Goal: Information Seeking & Learning: Learn about a topic

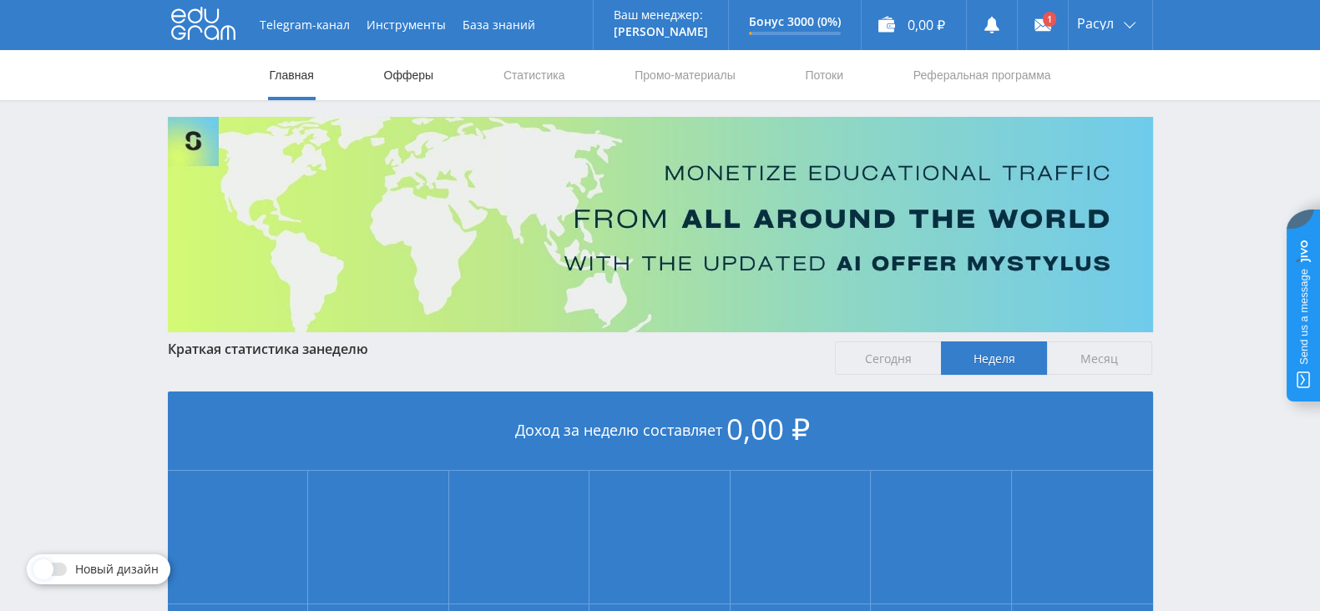
click at [409, 73] on link "Офферы" at bounding box center [408, 75] width 53 height 50
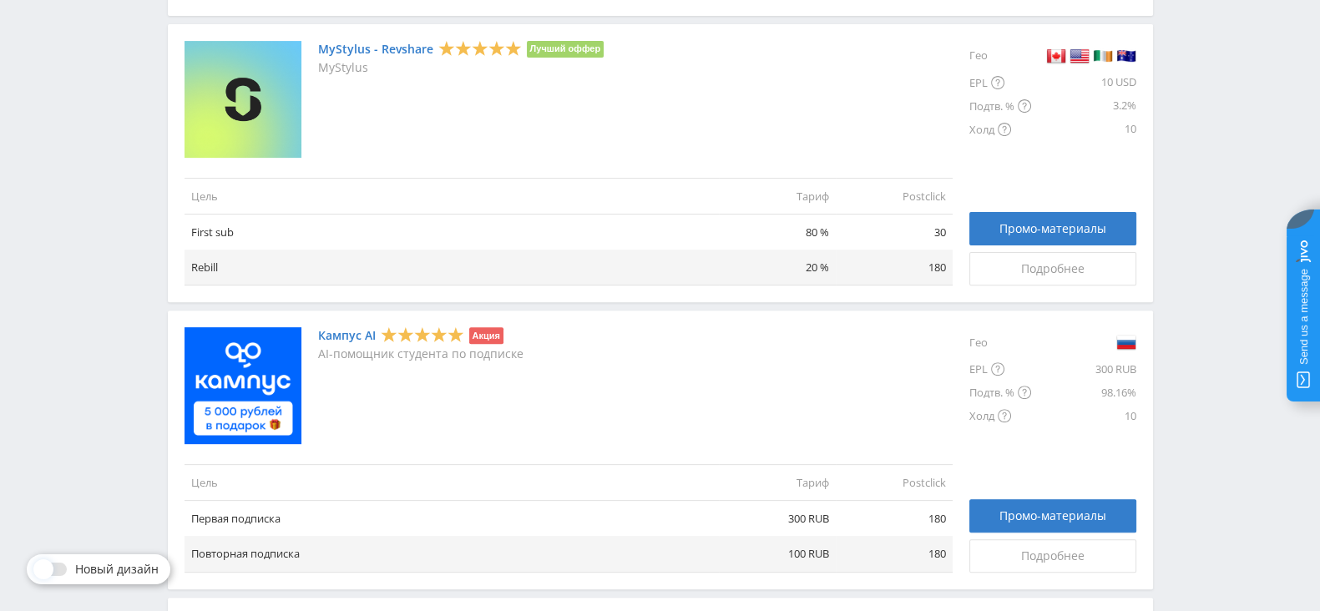
scroll to position [834, 0]
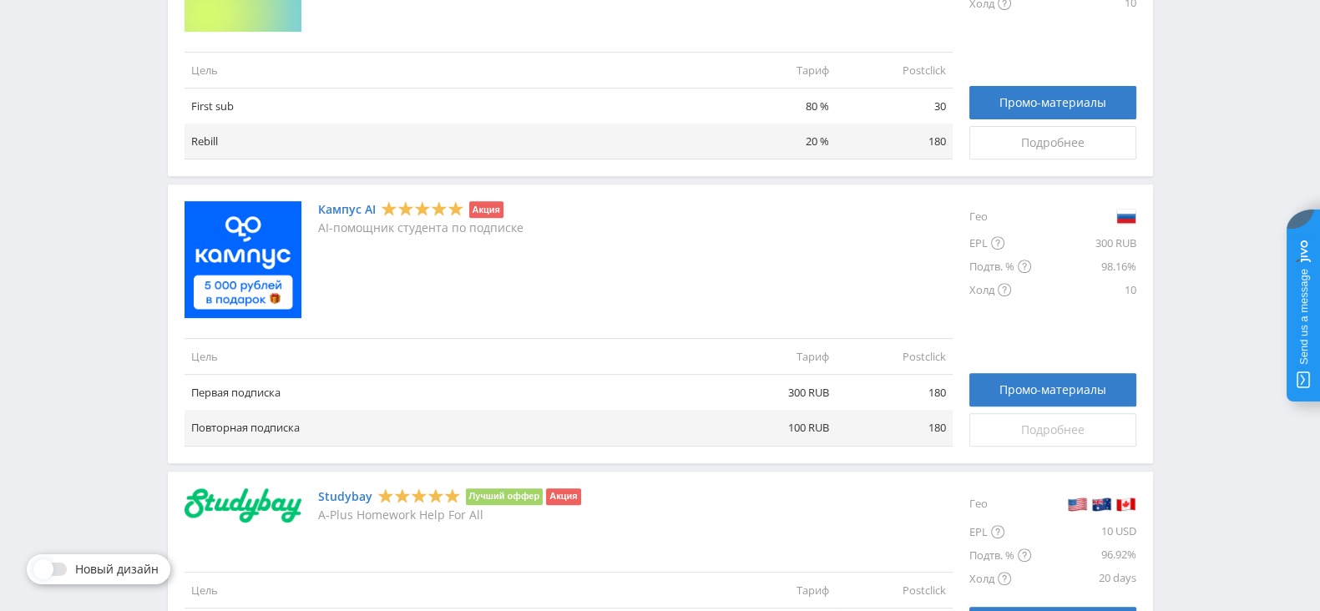
click at [998, 440] on link "Подробнее" at bounding box center [1052, 429] width 167 height 33
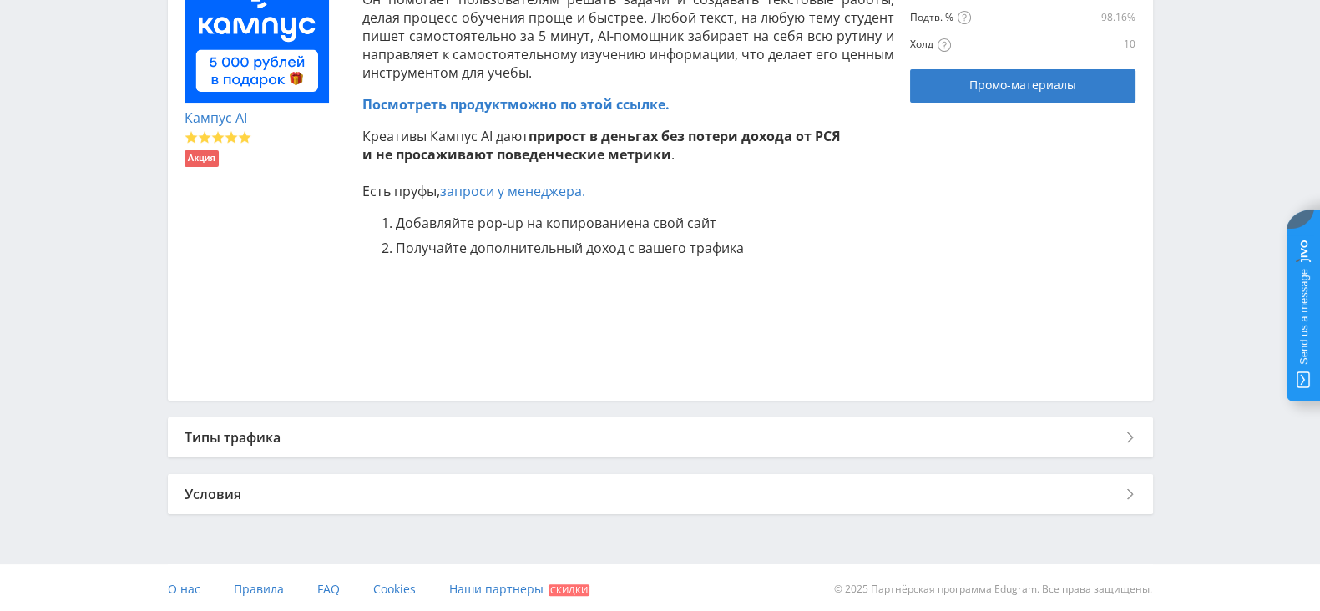
scroll to position [436, 0]
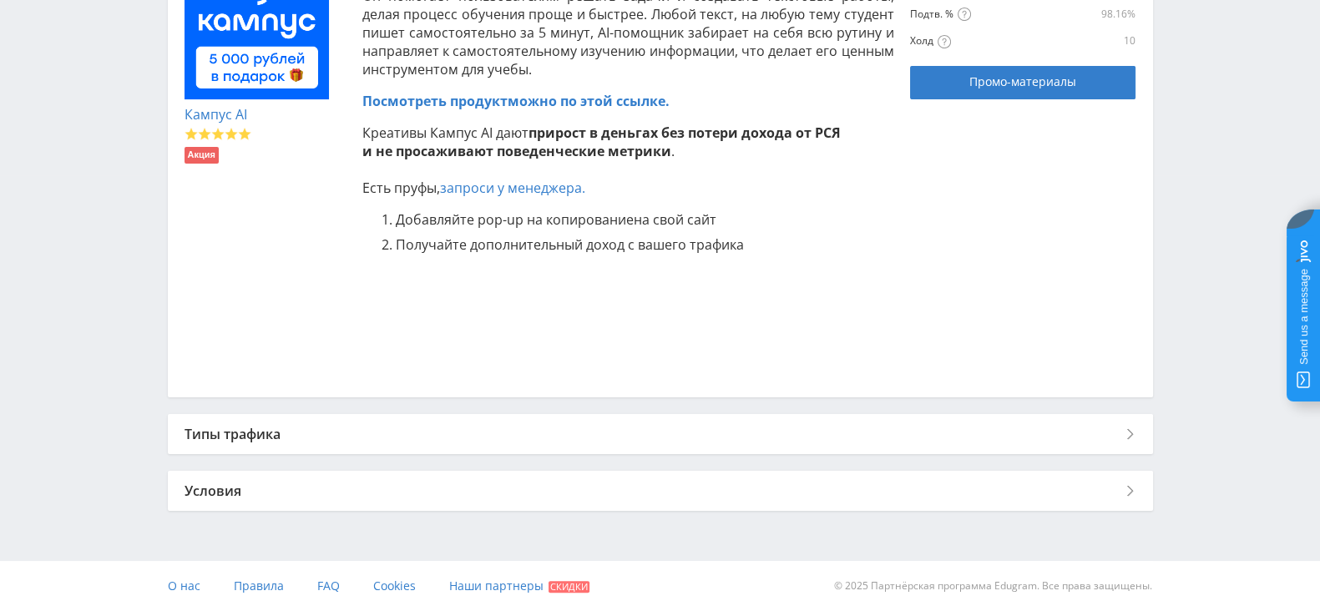
click at [512, 442] on div "Типы трафика" at bounding box center [660, 434] width 985 height 40
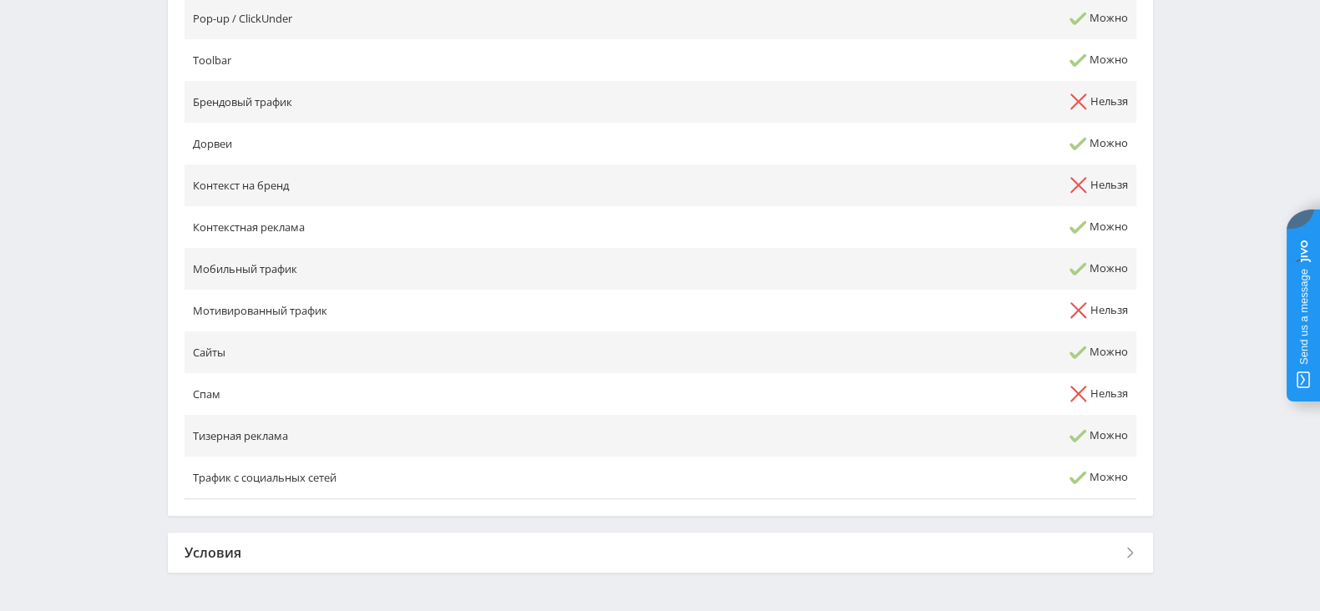
scroll to position [1001, 0]
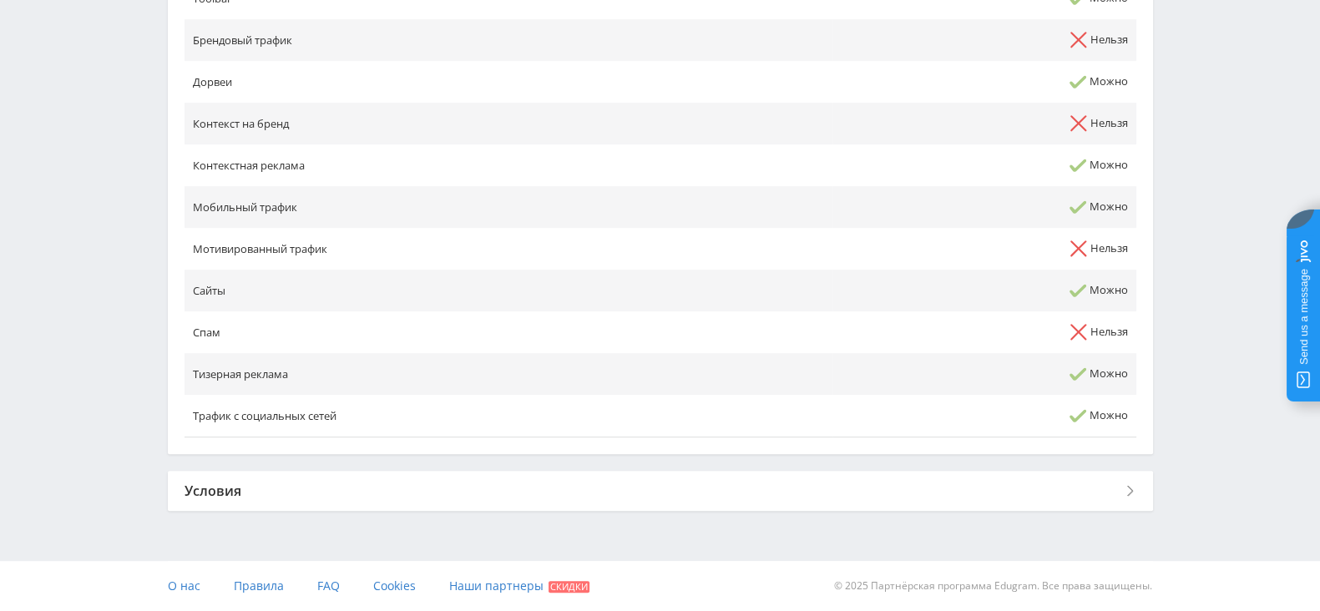
click at [462, 496] on div "Условия" at bounding box center [660, 491] width 985 height 40
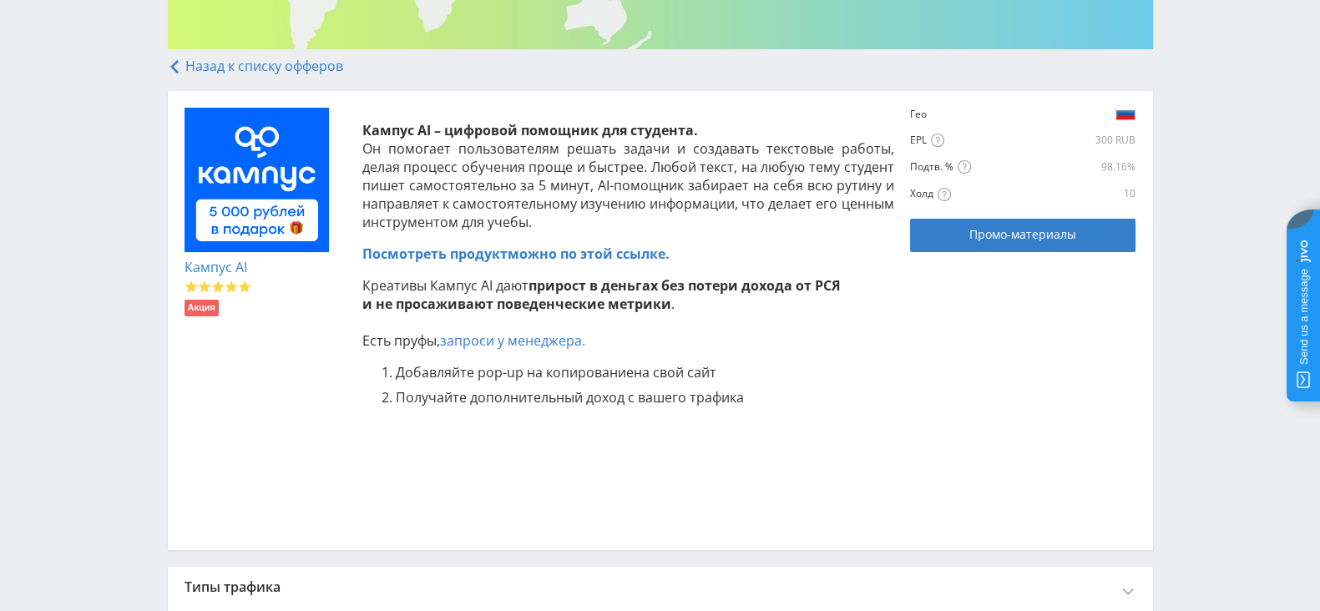
scroll to position [303, 0]
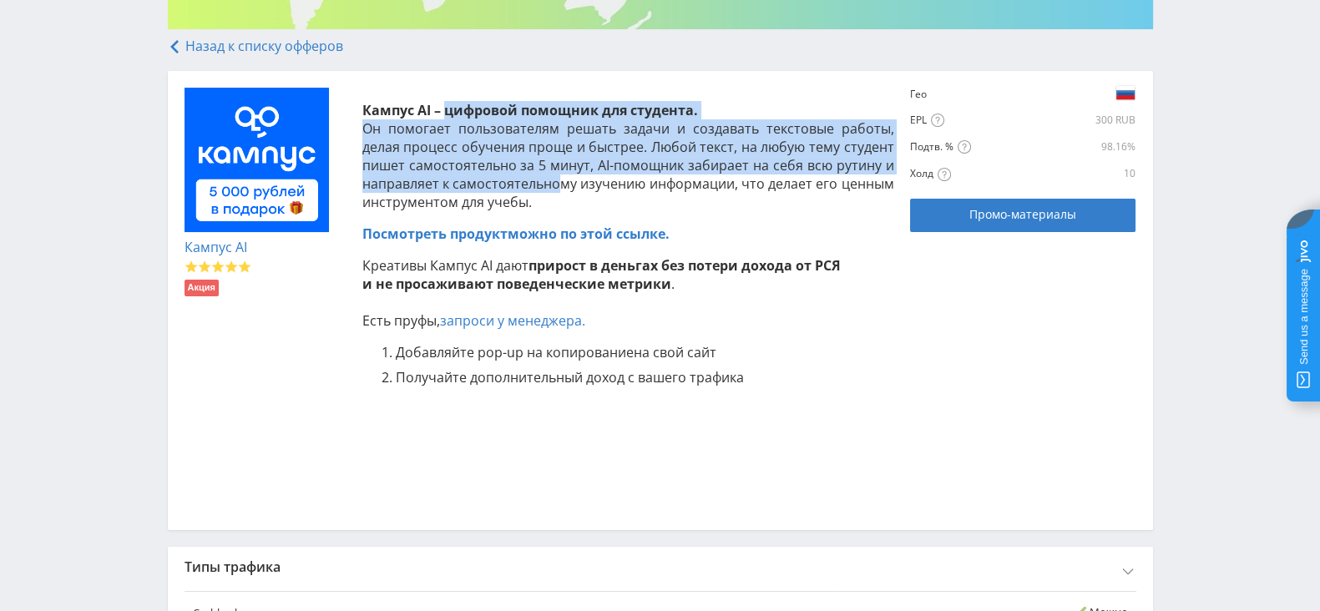
drag, startPoint x: 447, startPoint y: 110, endPoint x: 559, endPoint y: 186, distance: 135.2
click at [559, 186] on p "Кампус AI – цифровой помощник для студента. Он помогает пользователям решать за…" at bounding box center [628, 156] width 532 height 110
click at [709, 133] on p "Кампус AI – цифровой помощник для студента. Он помогает пользователям решать за…" at bounding box center [628, 156] width 532 height 110
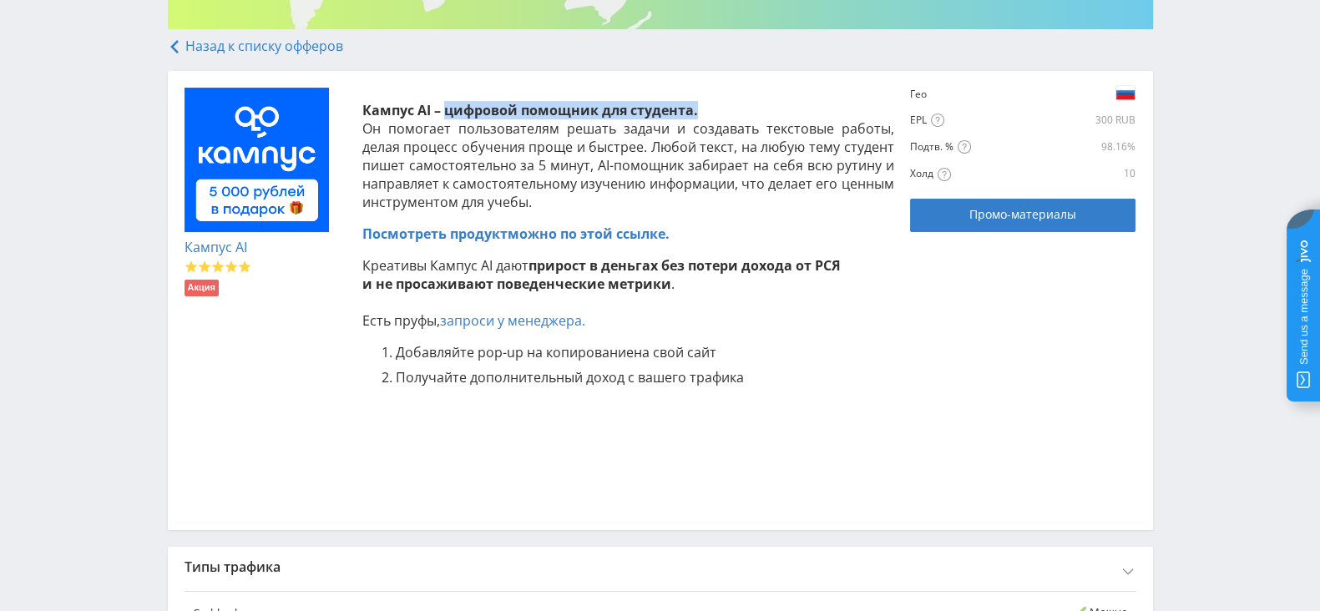
drag, startPoint x: 701, startPoint y: 106, endPoint x: 447, endPoint y: 109, distance: 254.6
click at [447, 109] on p "Кампус AI – цифровой помощник для студента. Он помогает пользователям решать за…" at bounding box center [628, 156] width 532 height 110
copy strong "цифровой помощник для студента."
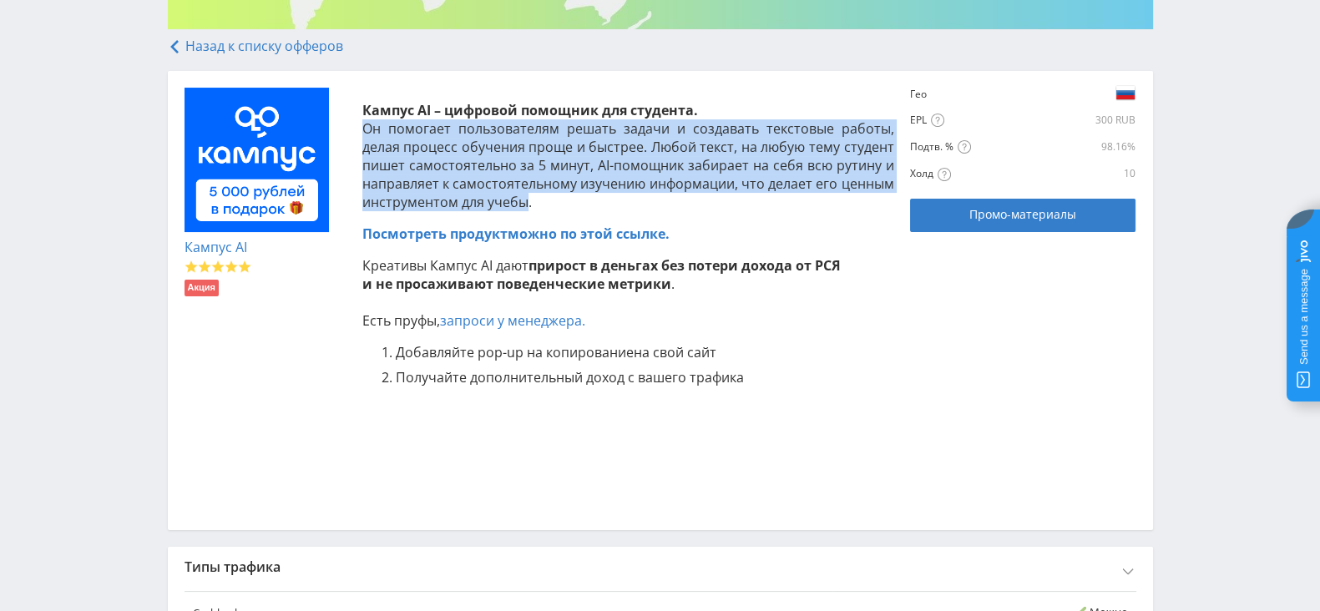
drag, startPoint x: 359, startPoint y: 126, endPoint x: 522, endPoint y: 198, distance: 177.9
click at [522, 198] on div "Кампус AI – цифровой помощник для студента. Он помогает пользователям решать за…" at bounding box center [620, 301] width 549 height 426
copy p "Он помогает пользователям решать задачи и создавать текстовые работы, делая про…"
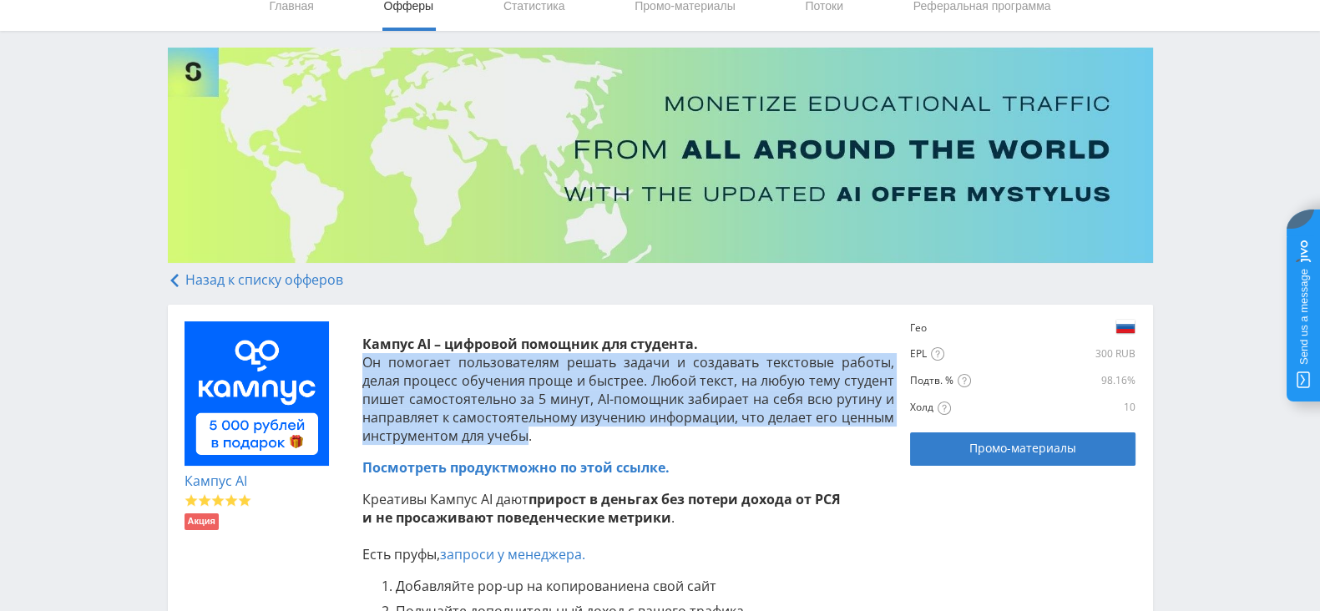
scroll to position [0, 0]
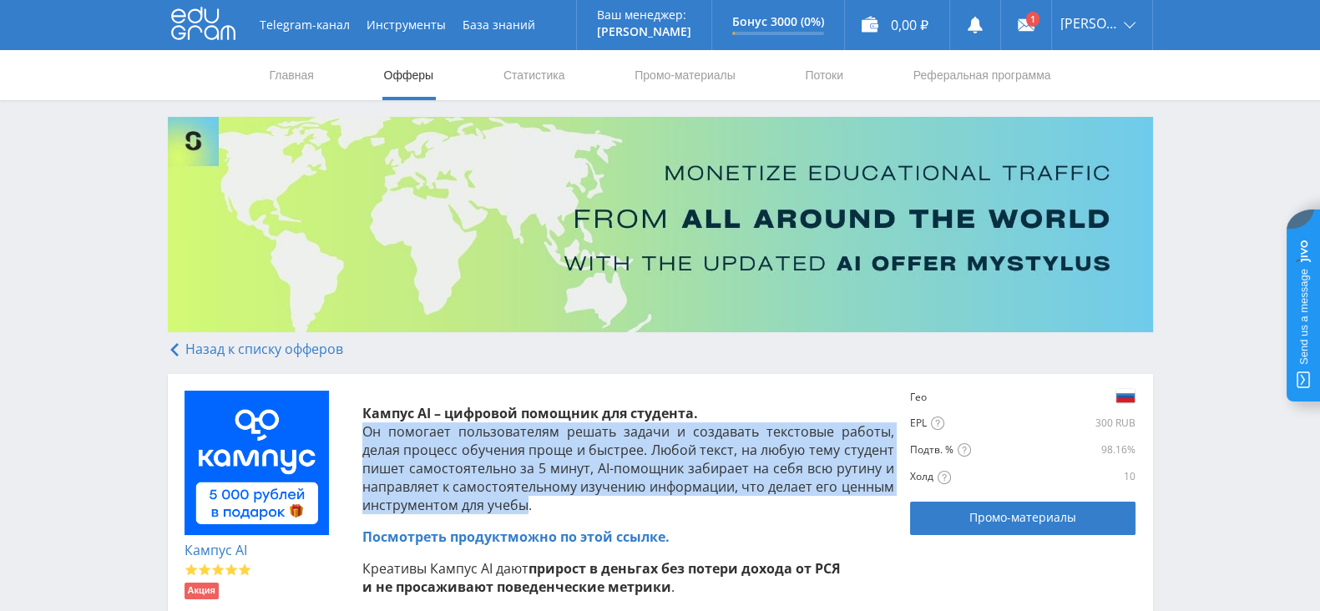
click at [417, 83] on link "Офферы" at bounding box center [408, 75] width 53 height 50
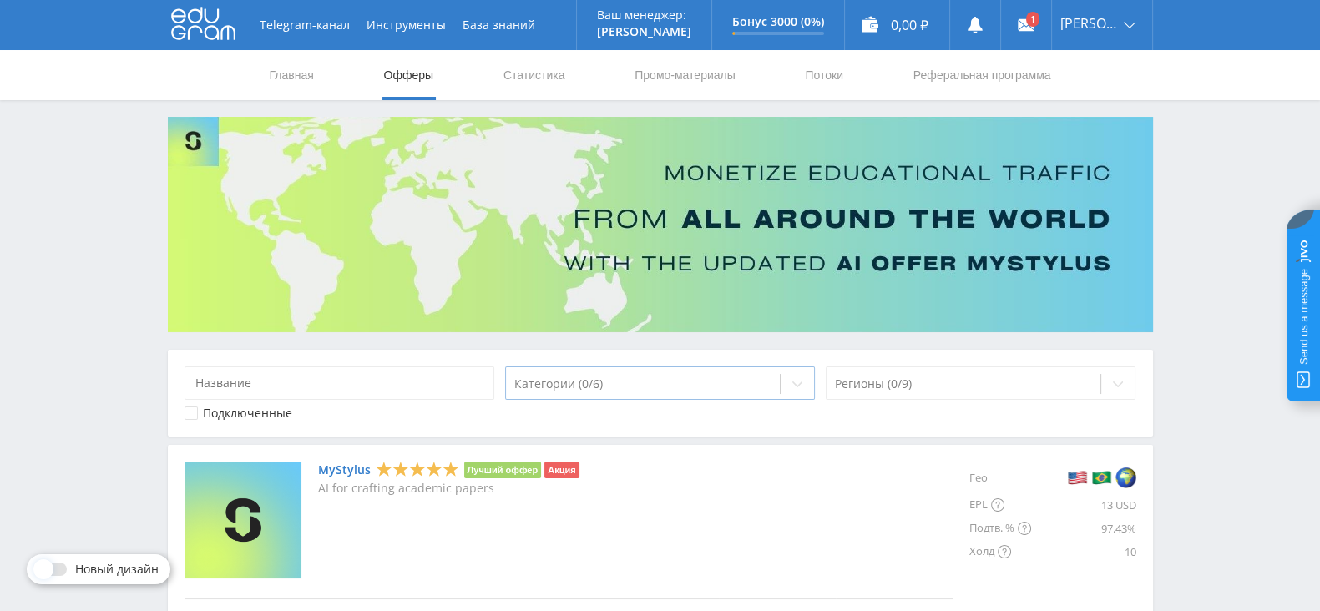
scroll to position [208, 0]
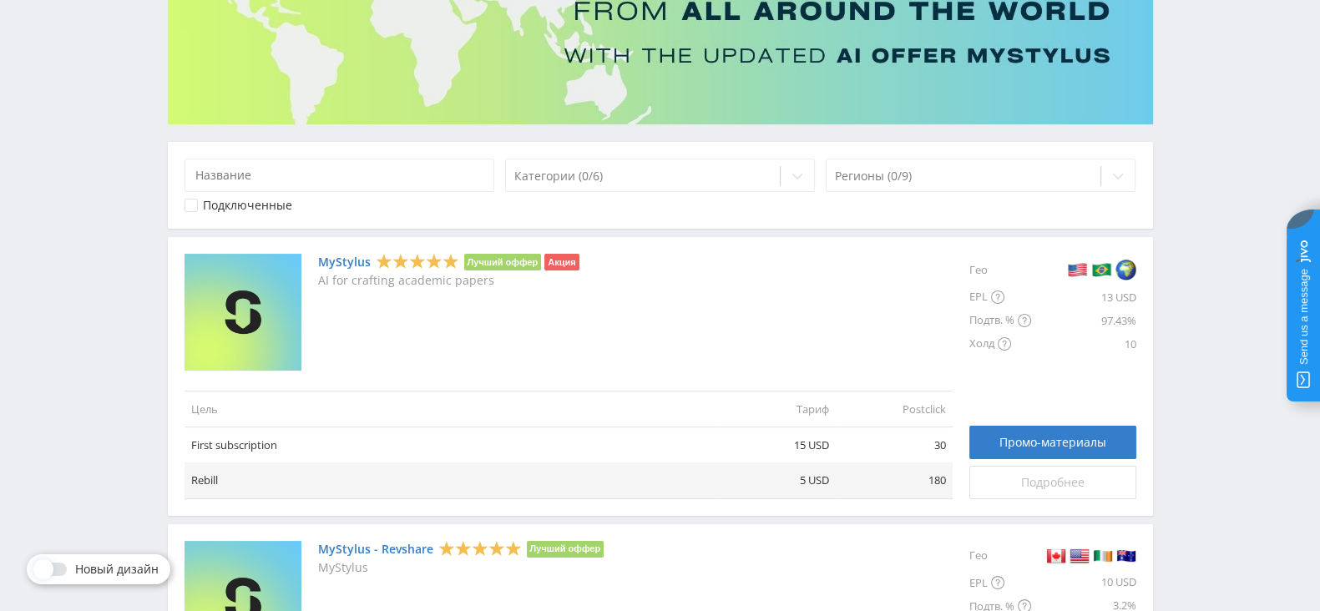
click at [1079, 466] on link "Подробнее" at bounding box center [1052, 482] width 167 height 33
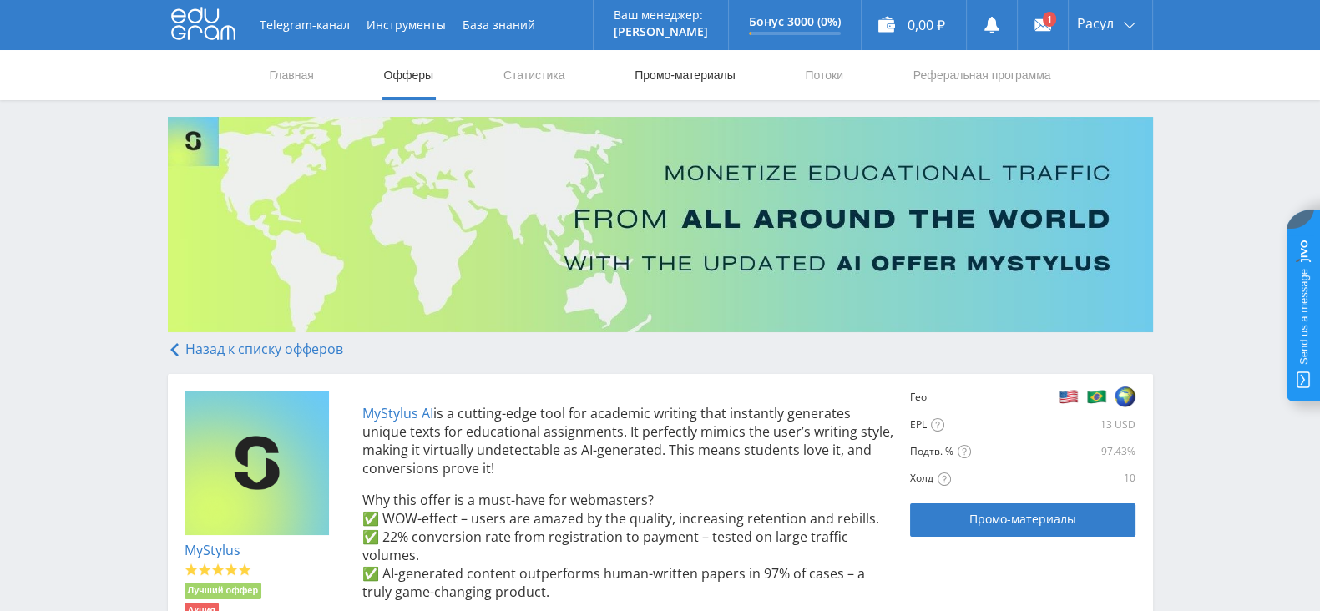
click at [720, 68] on link "Промо-материалы" at bounding box center [685, 75] width 104 height 50
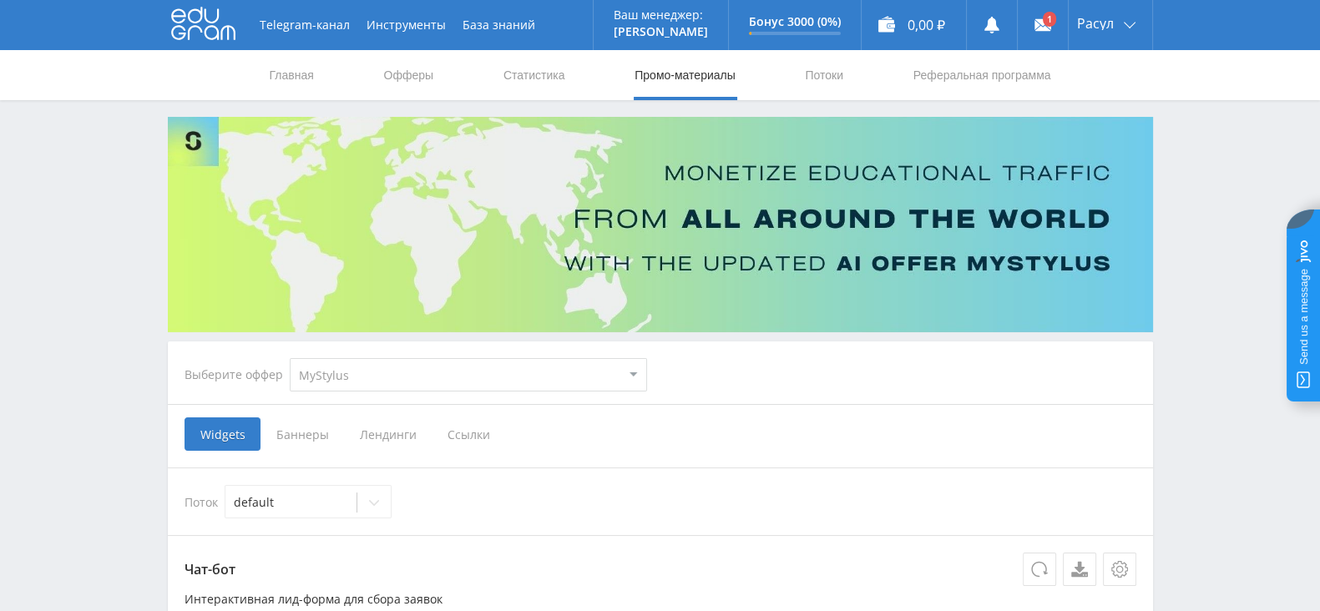
click at [346, 377] on select "MyStylus MyStylus - Revshare Кампус AI Studybay Автор24 Studybay [GEOGRAPHIC_DA…" at bounding box center [468, 374] width 357 height 33
select select "340"
click at [290, 358] on select "MyStylus MyStylus - Revshare Кампус AI Studybay Автор24 Studybay [GEOGRAPHIC_DA…" at bounding box center [468, 374] width 357 height 33
select select "340"
click at [412, 68] on link "Офферы" at bounding box center [408, 75] width 53 height 50
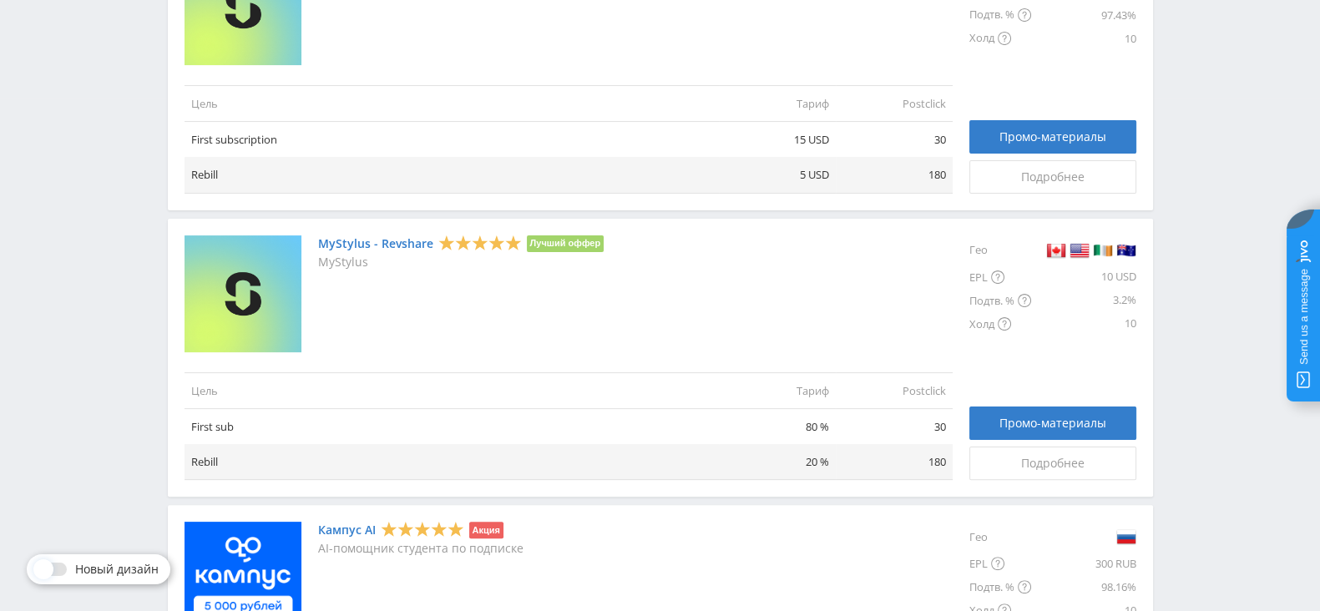
scroll to position [722, 0]
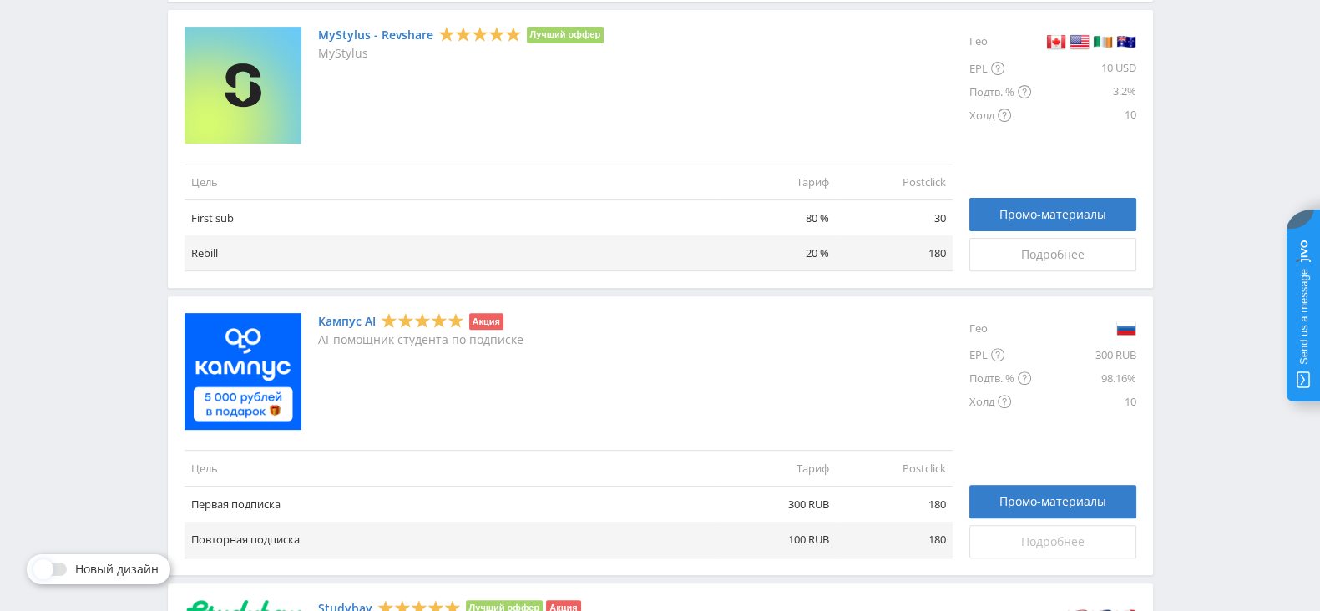
click at [1059, 535] on span "Подробнее" at bounding box center [1052, 541] width 63 height 13
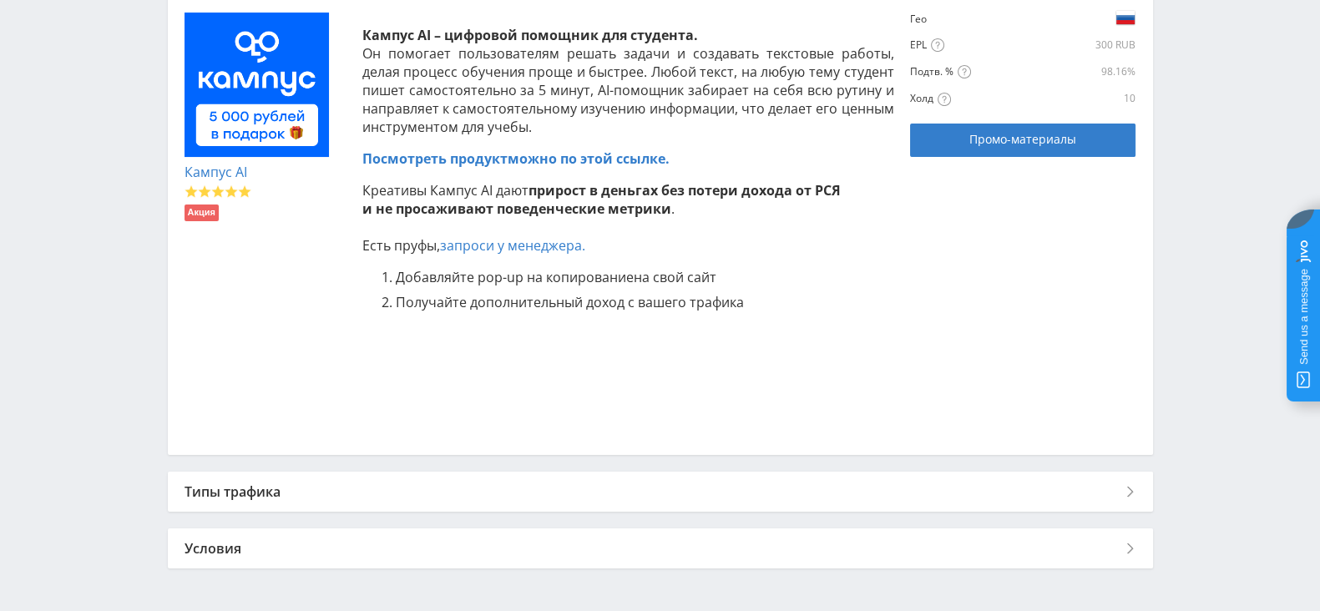
scroll to position [436, 0]
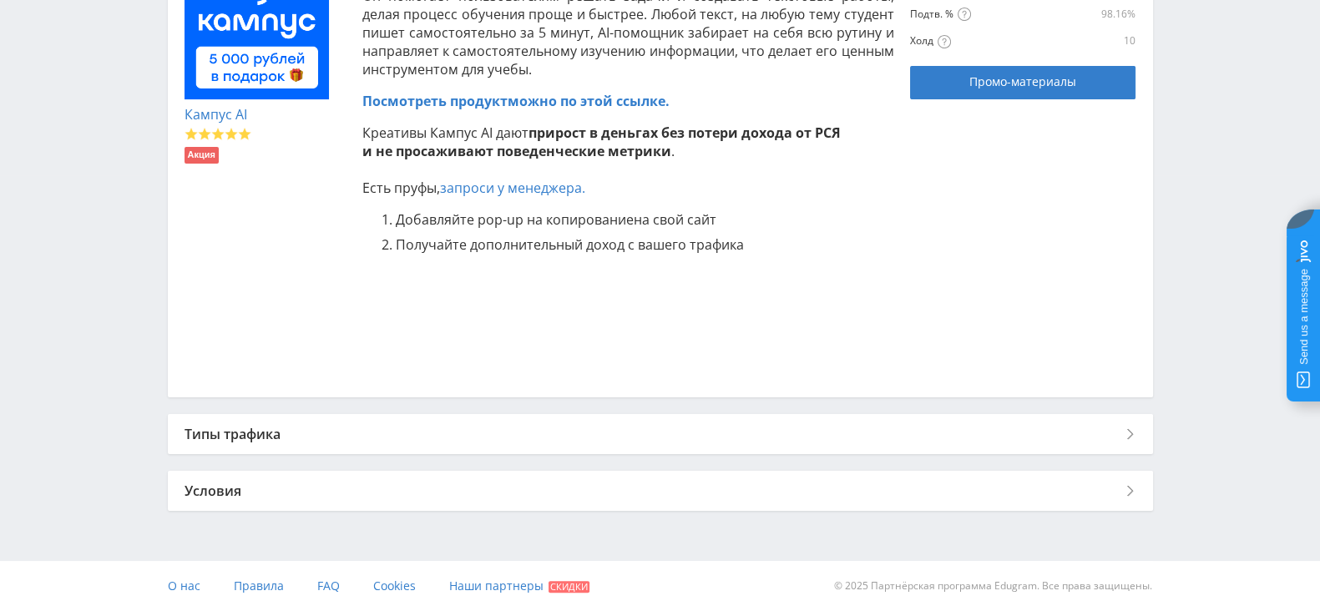
click at [336, 441] on div "Типы трафика" at bounding box center [660, 434] width 985 height 40
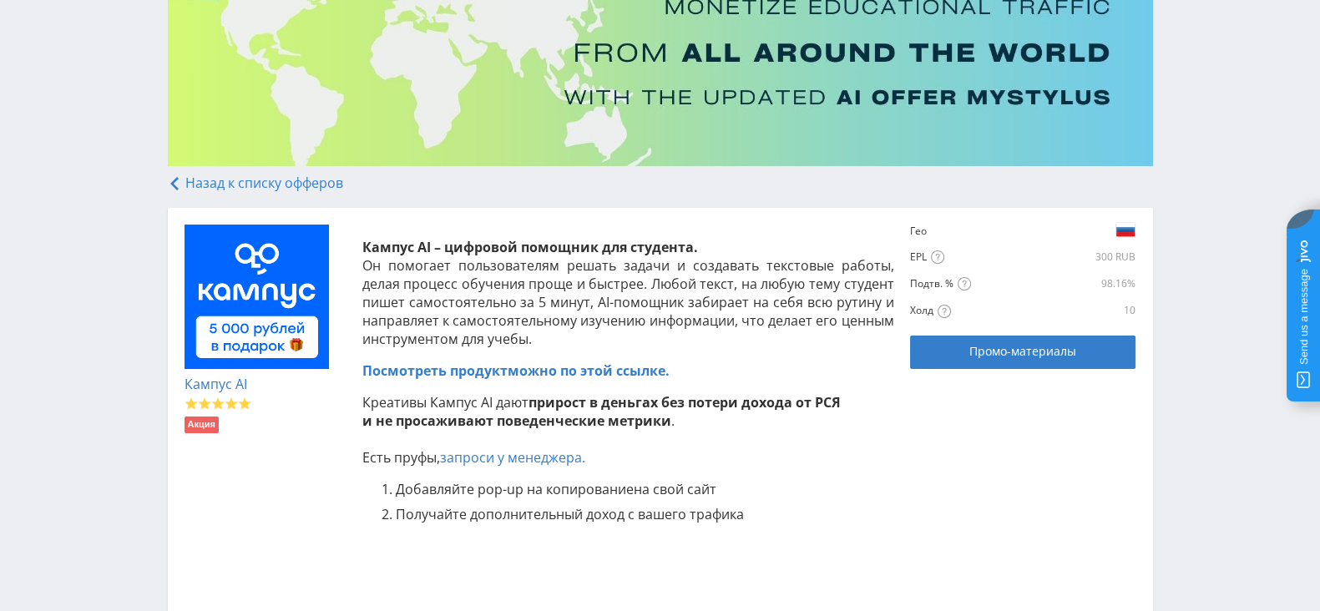
scroll to position [0, 0]
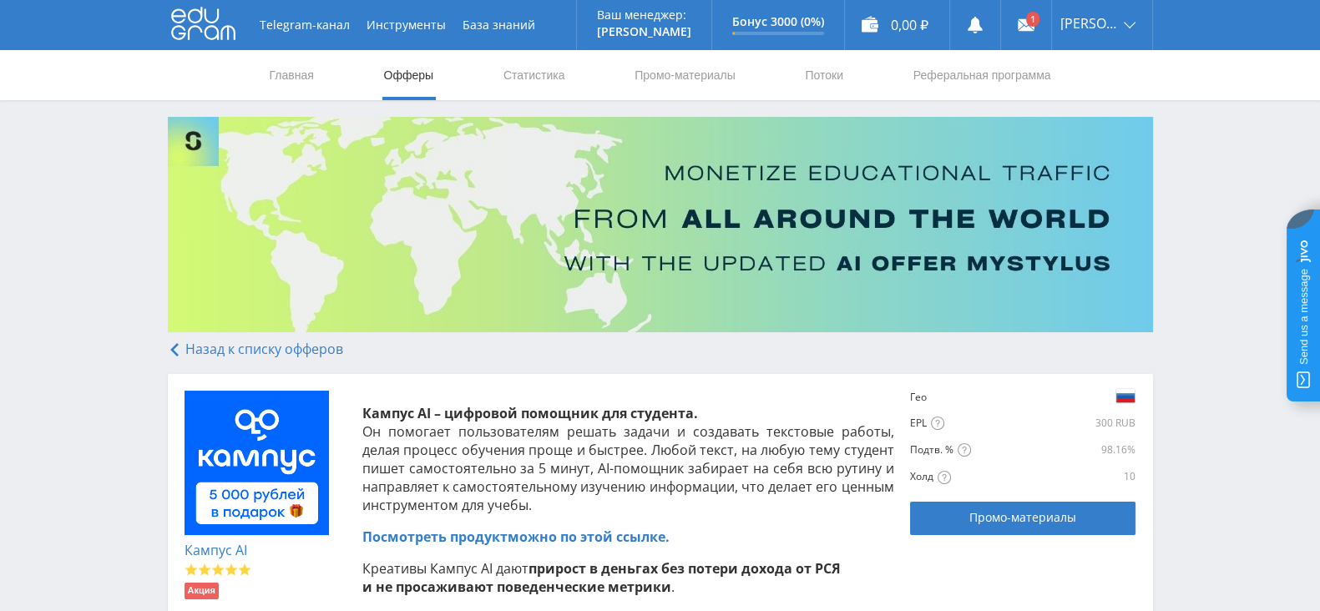
click at [238, 356] on link "Назад к списку офферов" at bounding box center [255, 349] width 175 height 18
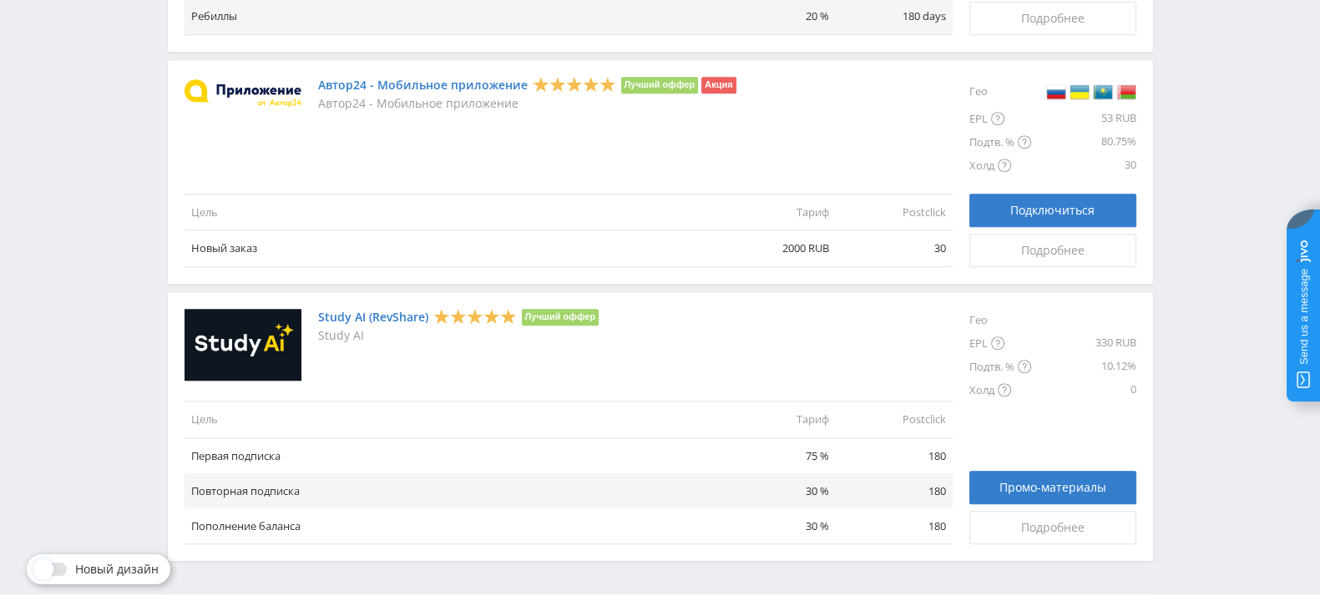
scroll to position [1974, 0]
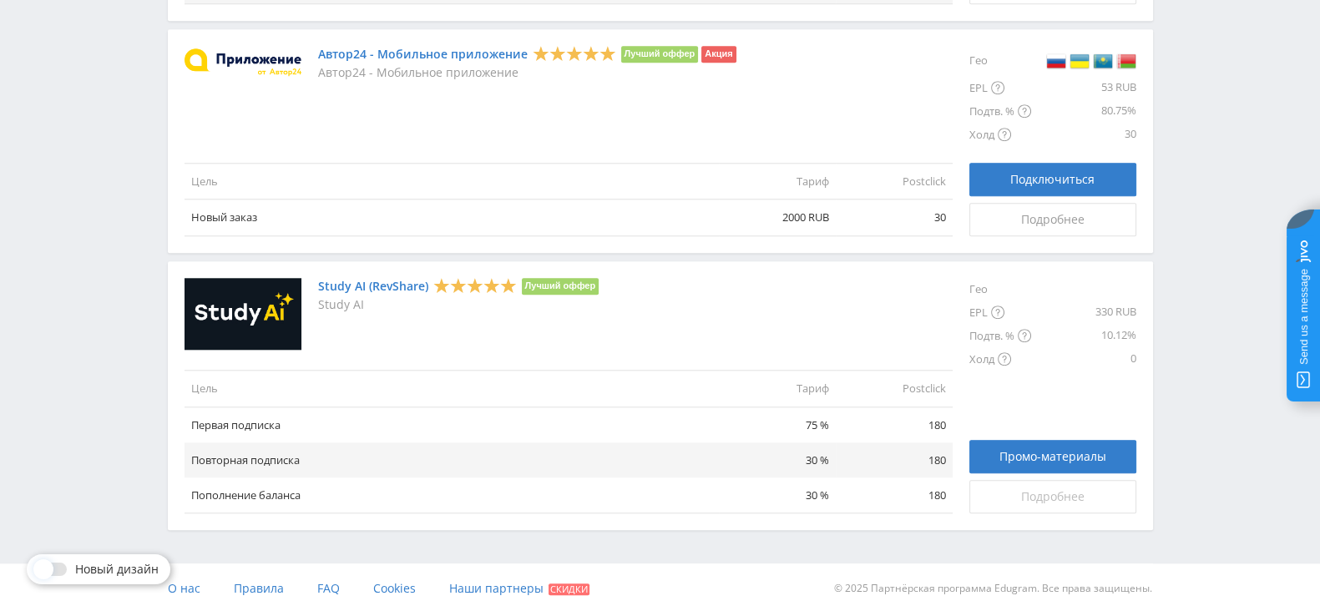
click at [1077, 502] on link "Подробнее" at bounding box center [1052, 496] width 167 height 33
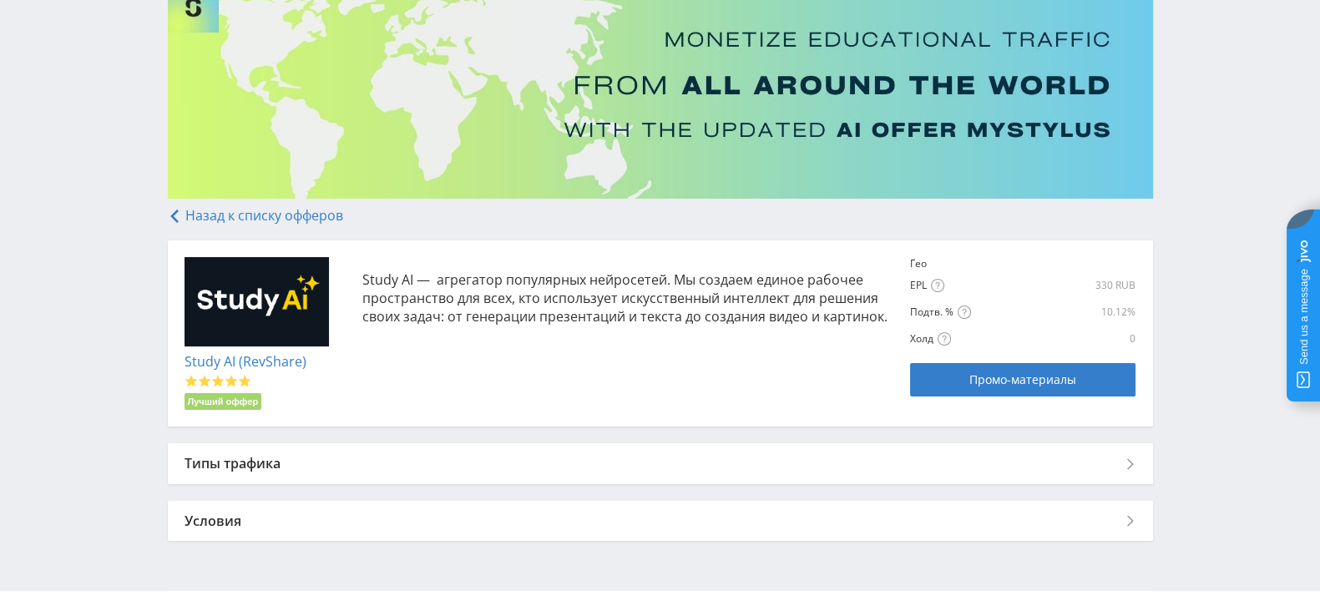
scroll to position [164, 0]
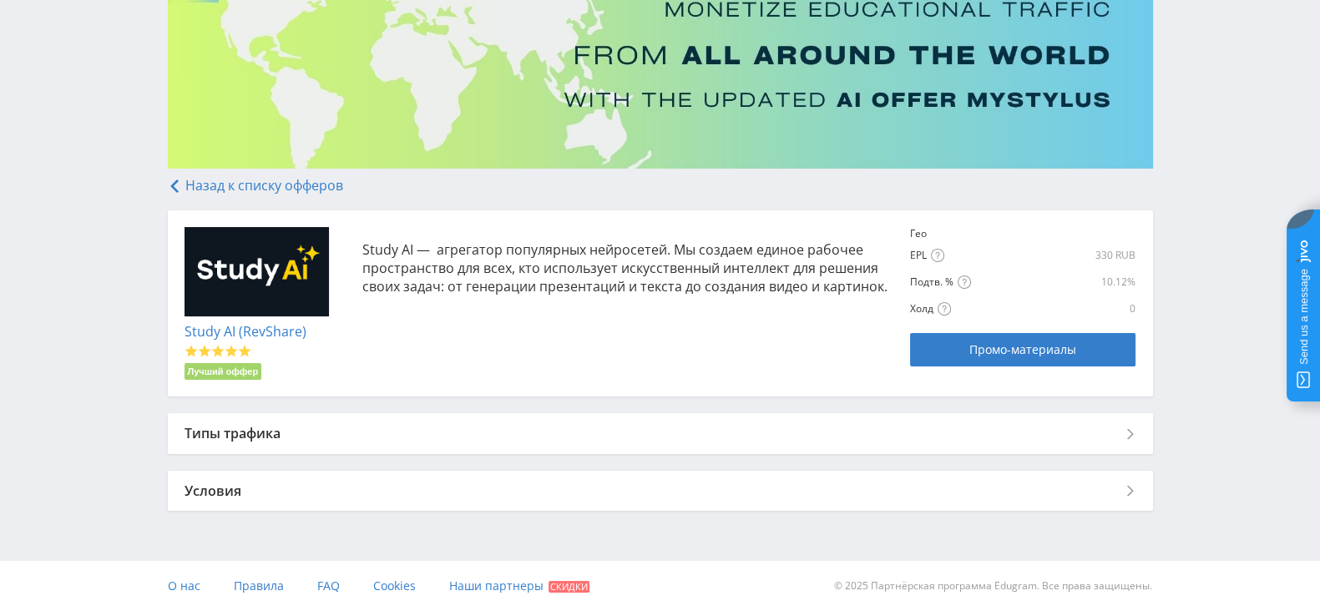
click at [501, 432] on div "Типы трафика" at bounding box center [660, 433] width 985 height 40
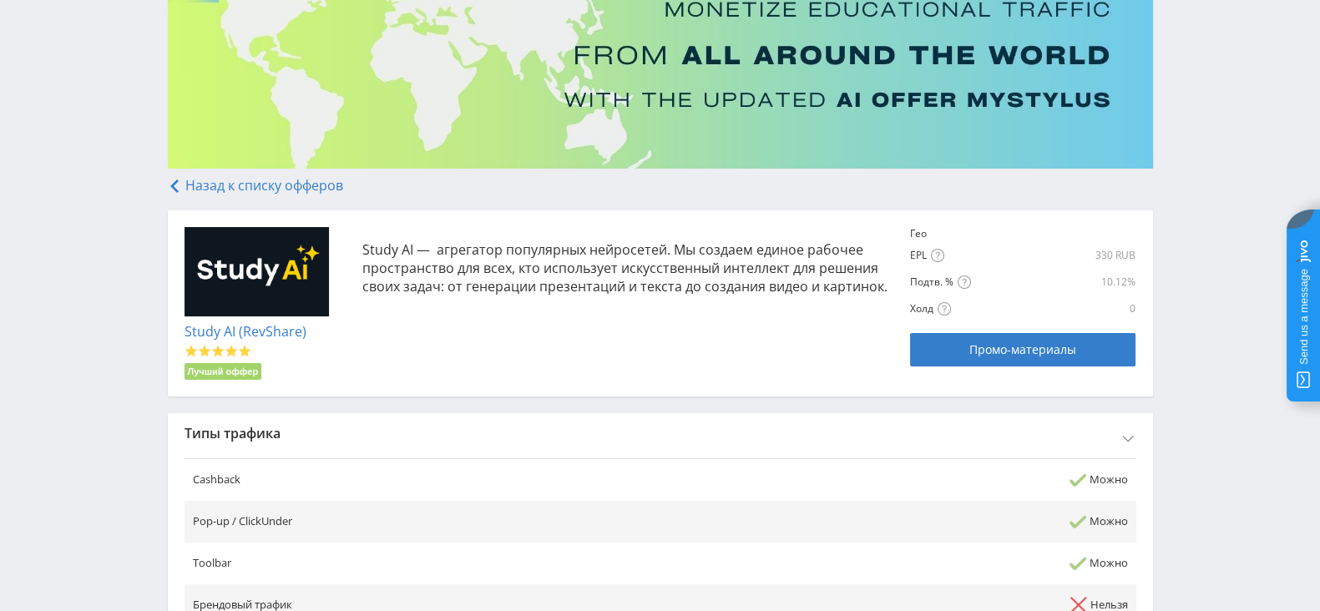
scroll to position [729, 0]
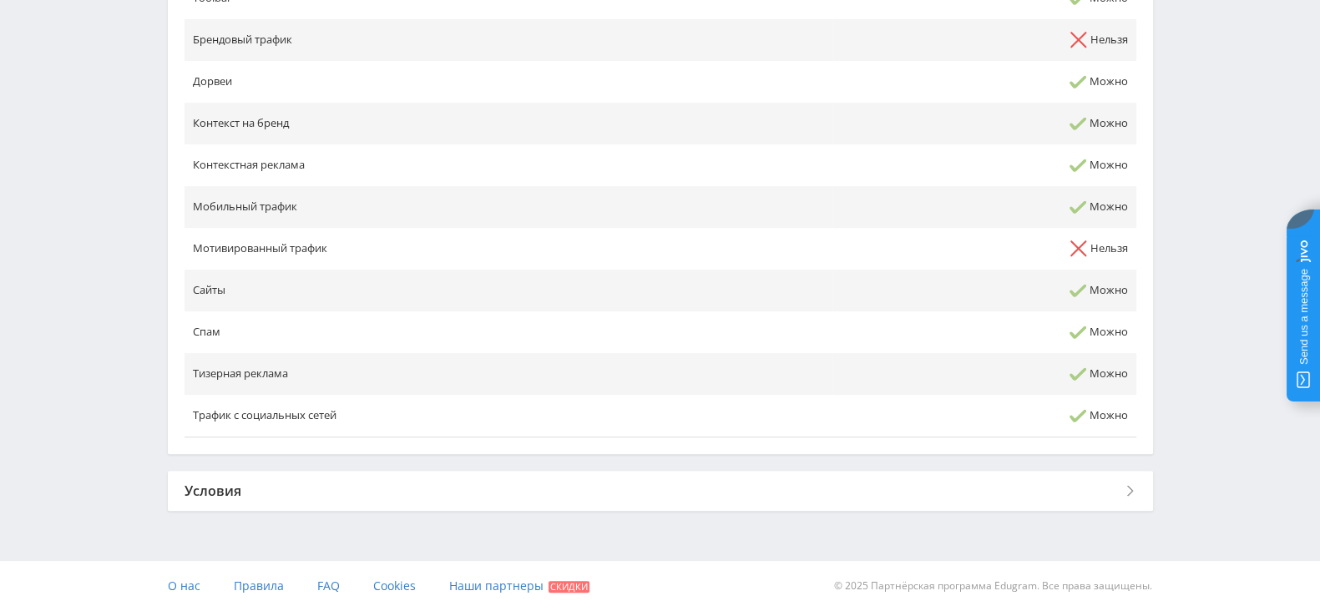
click at [505, 498] on div "Условия" at bounding box center [660, 491] width 985 height 40
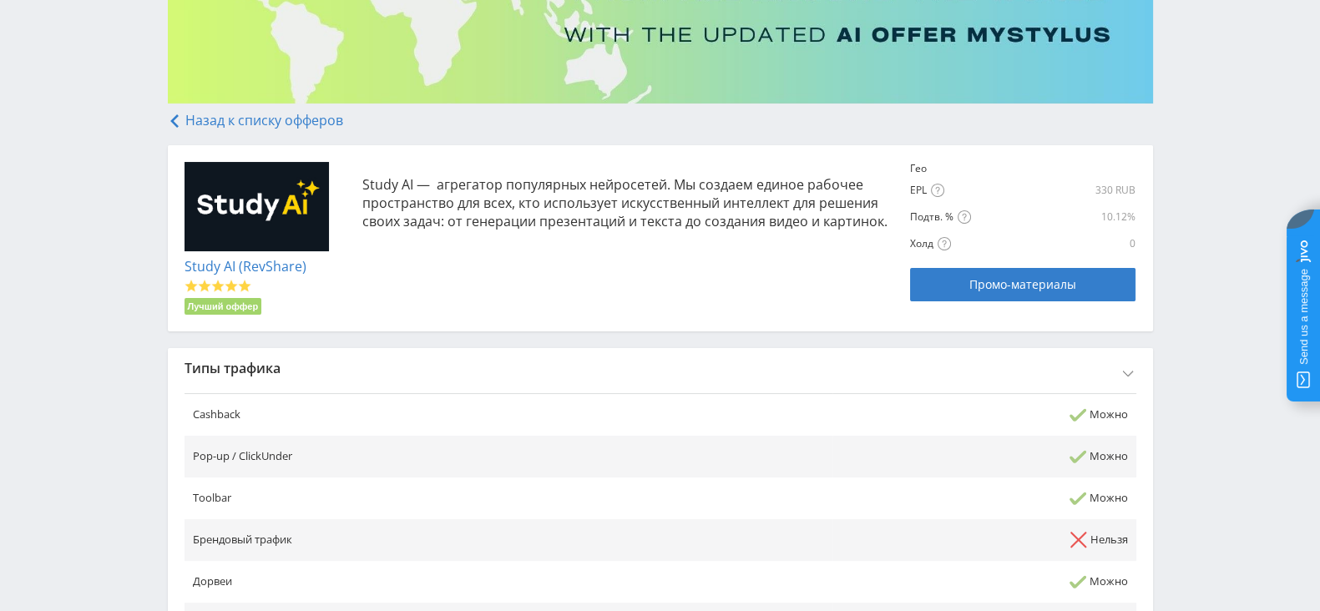
scroll to position [208, 0]
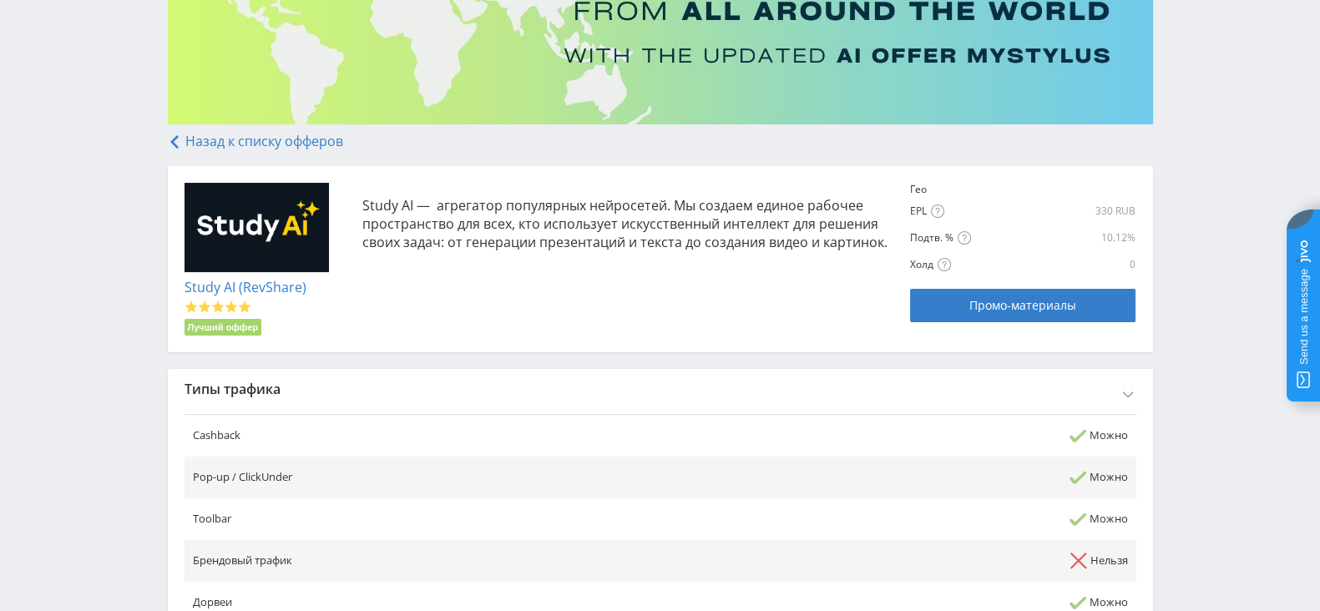
click at [931, 192] on div "Гео" at bounding box center [936, 189] width 53 height 13
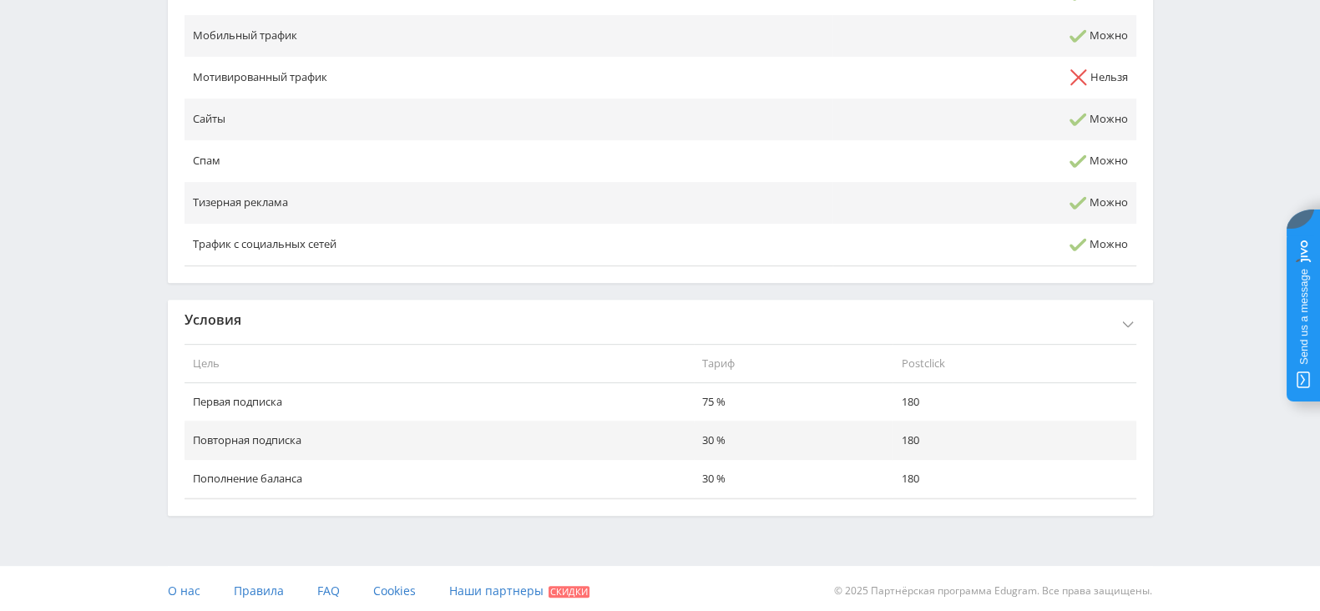
scroll to position [904, 0]
click at [1105, 328] on div "Условия" at bounding box center [660, 316] width 985 height 40
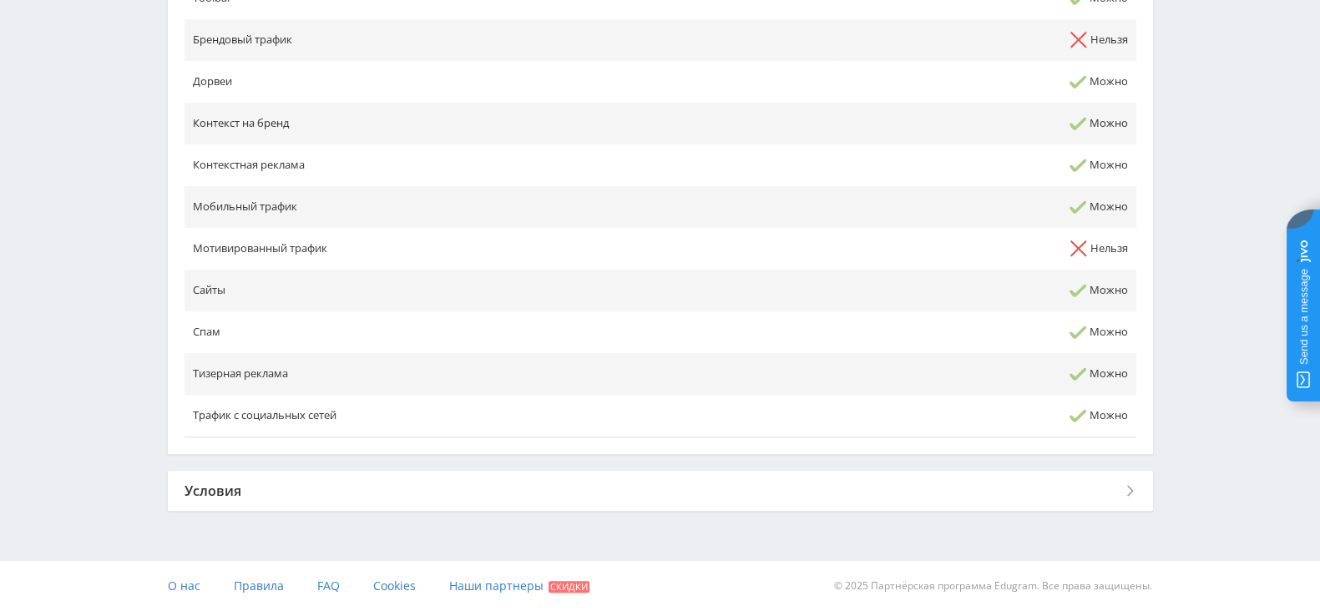
scroll to position [729, 0]
click at [1105, 328] on td "Можно" at bounding box center [984, 332] width 304 height 42
click at [1110, 486] on div "Условия" at bounding box center [660, 491] width 985 height 40
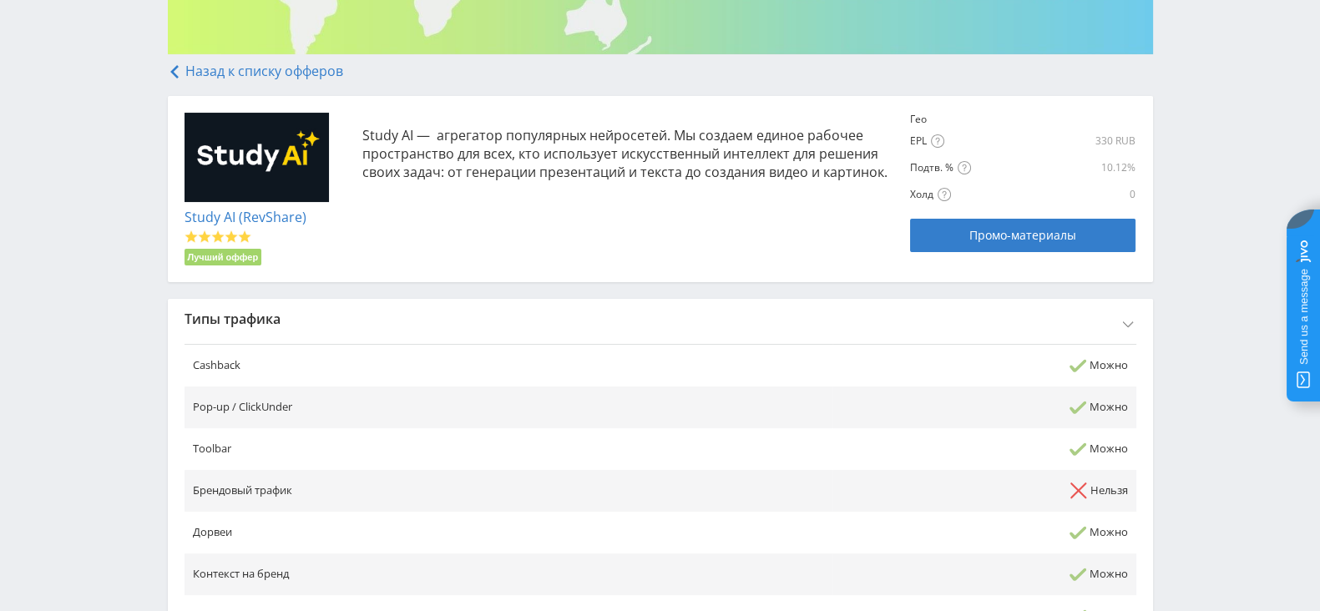
scroll to position [69, 0]
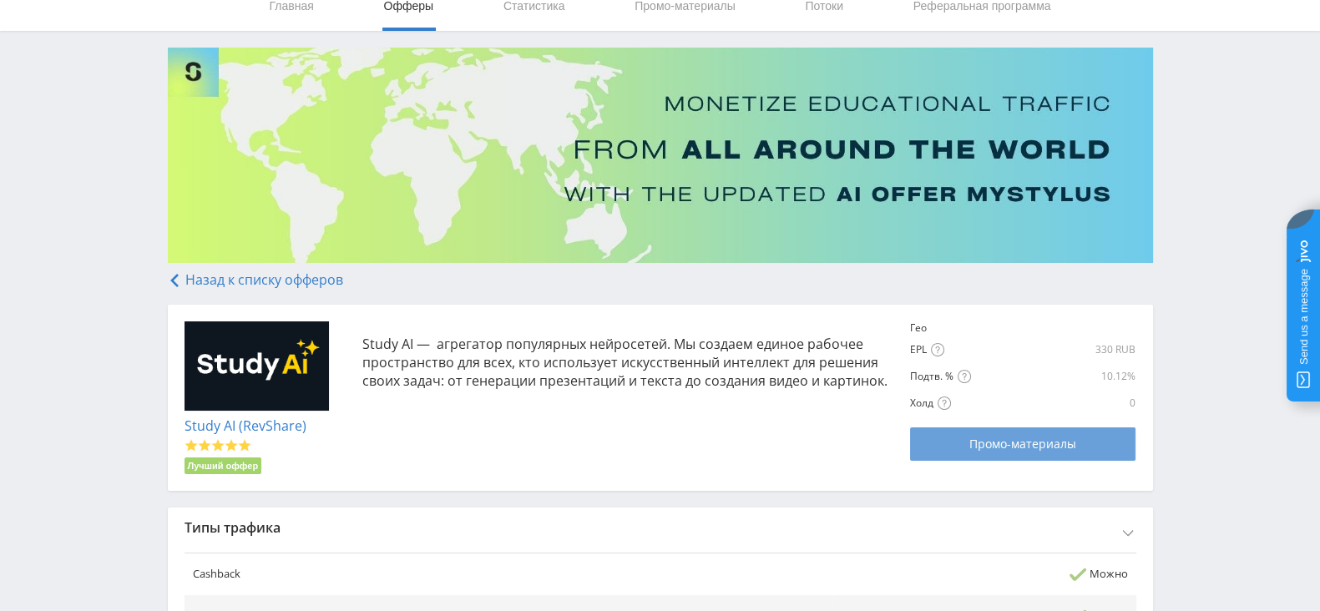
click at [961, 429] on link "Промо-материалы" at bounding box center [1022, 443] width 225 height 33
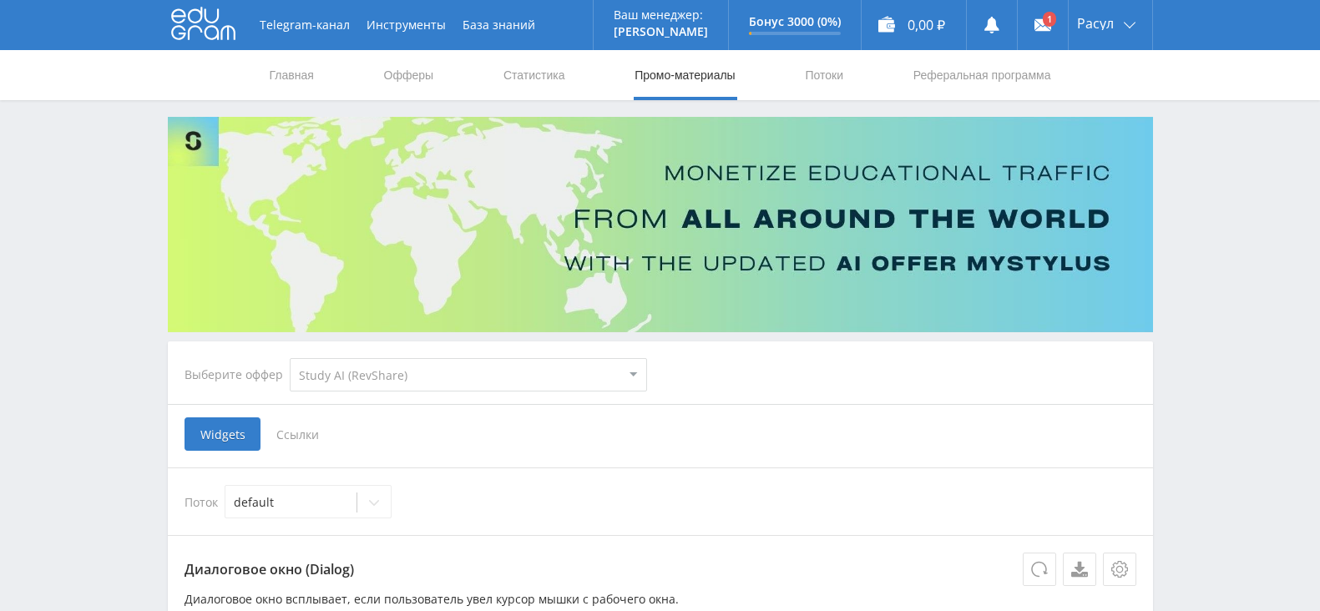
select select "376"
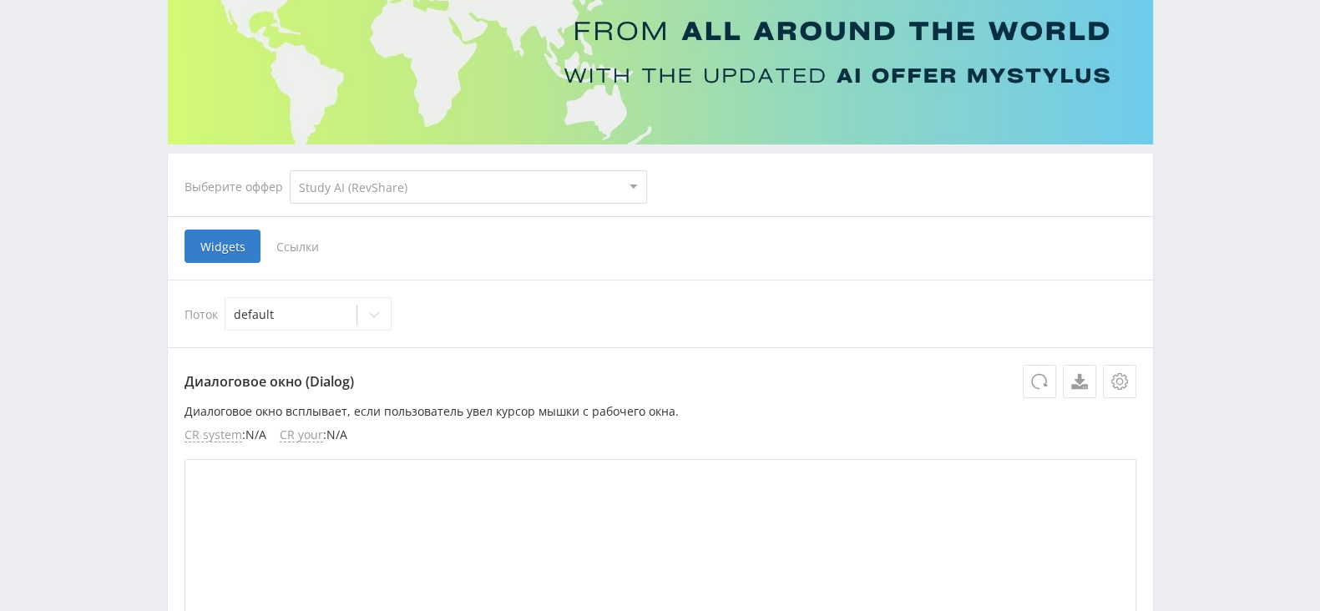
scroll to position [208, 0]
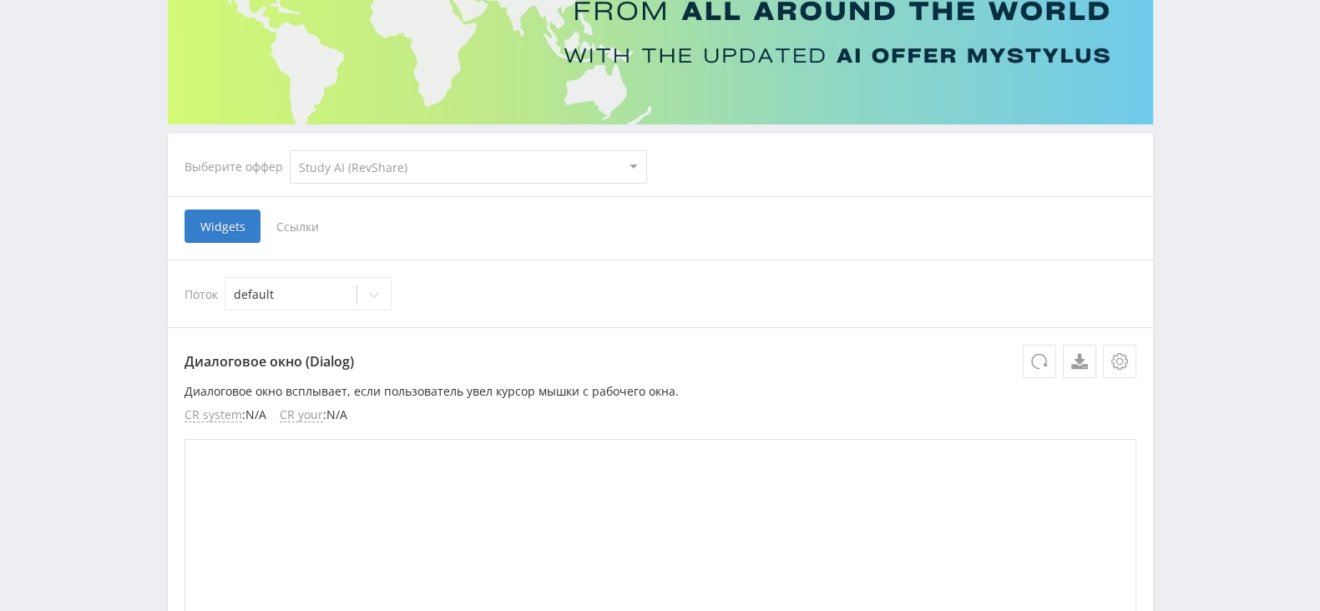
click at [286, 231] on span "Ссылки" at bounding box center [297, 226] width 74 height 33
click at [0, 0] on input "Ссылки" at bounding box center [0, 0] width 0 height 0
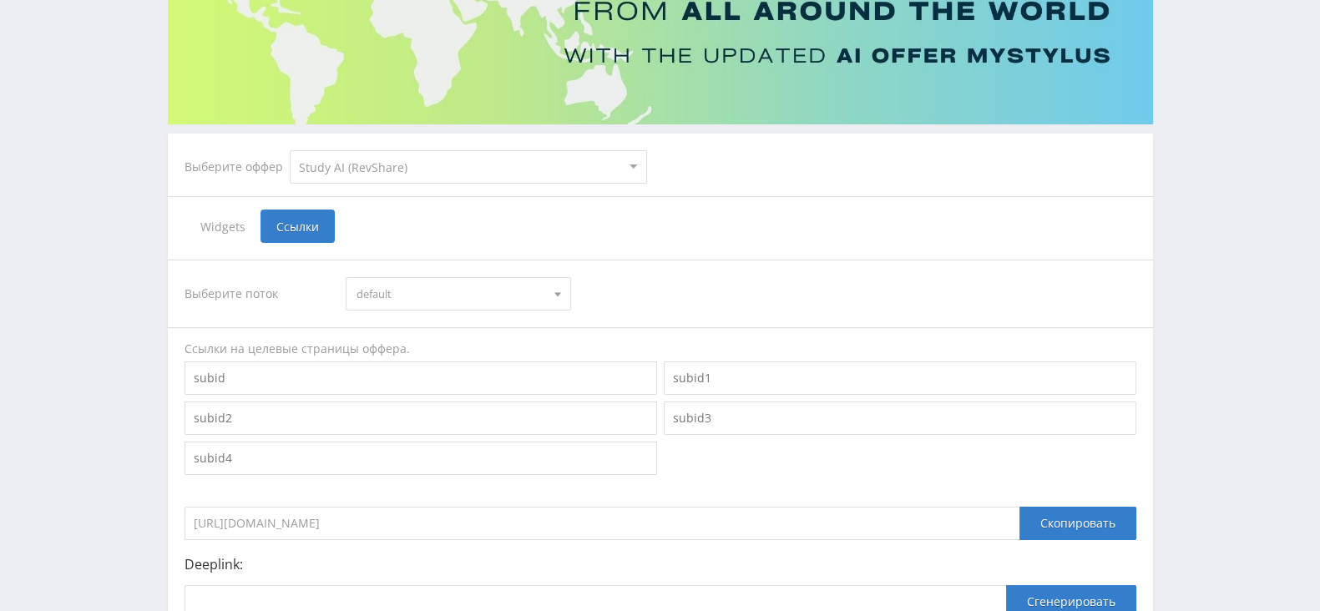
click at [234, 231] on span "Widgets" at bounding box center [223, 226] width 76 height 33
click at [0, 0] on input "Widgets" at bounding box center [0, 0] width 0 height 0
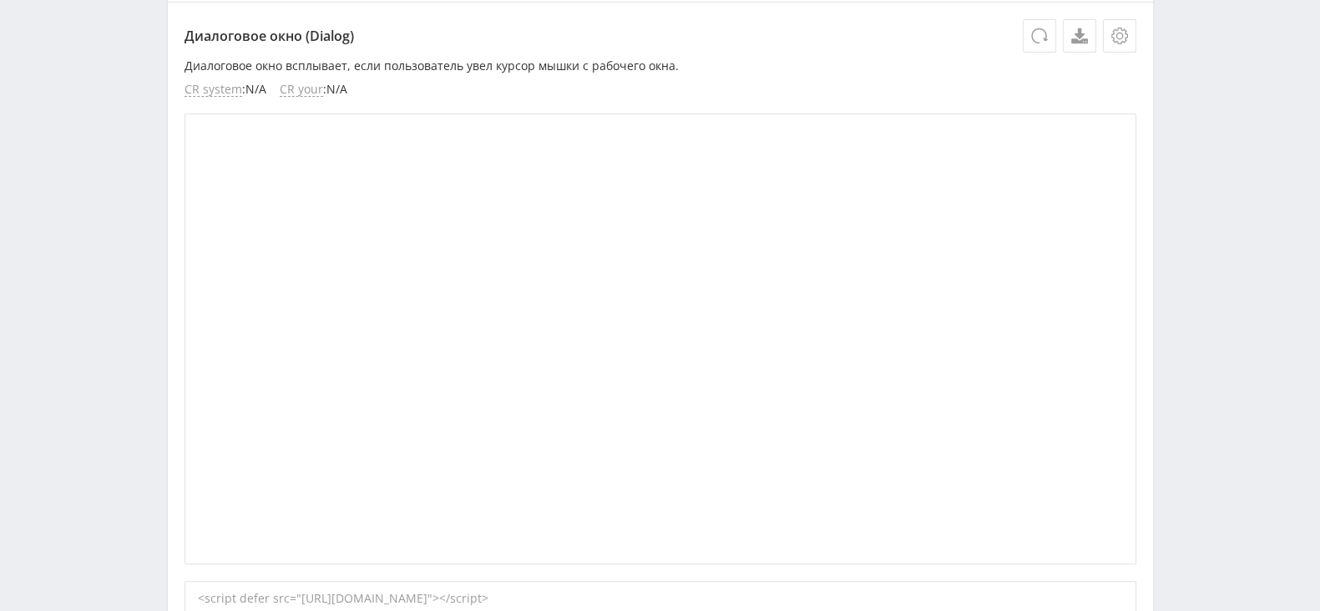
scroll to position [166, 0]
